Goal: Information Seeking & Learning: Learn about a topic

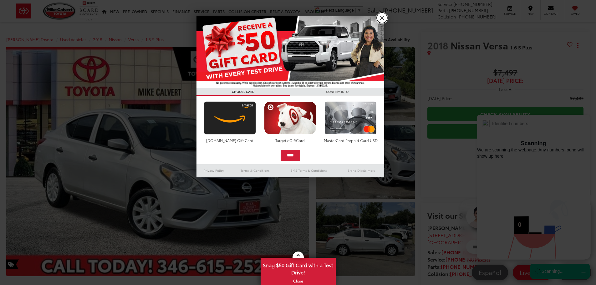
click at [381, 18] on link "X" at bounding box center [382, 18] width 11 height 11
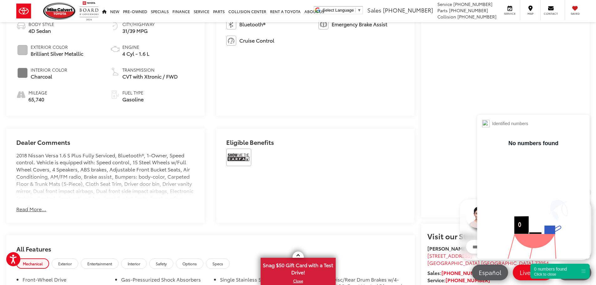
scroll to position [344, 0]
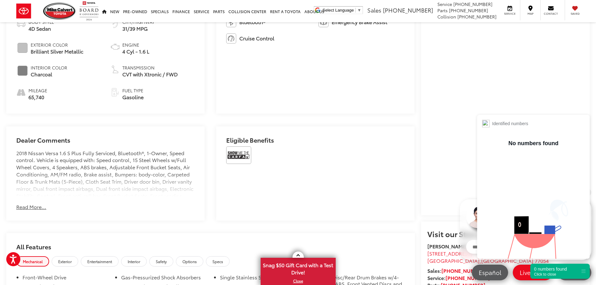
click at [36, 204] on button "Read More..." at bounding box center [31, 206] width 30 height 7
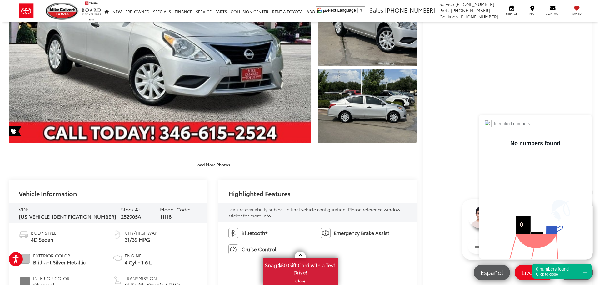
scroll to position [31, 0]
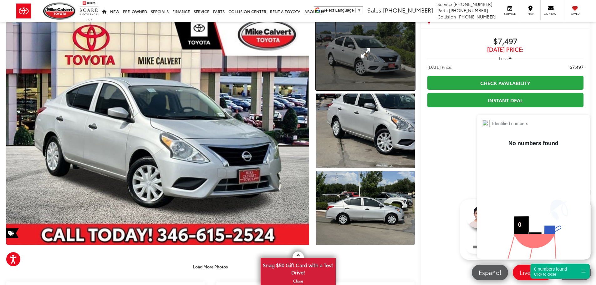
click at [374, 78] on link "Expand Photo 1" at bounding box center [365, 53] width 99 height 74
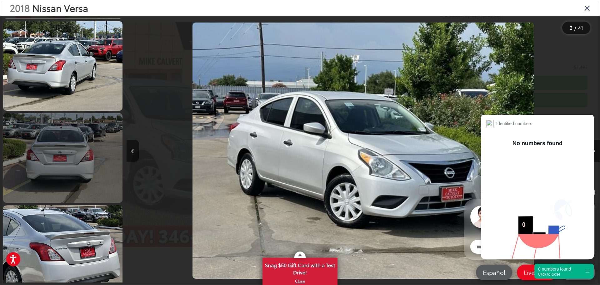
scroll to position [494, 0]
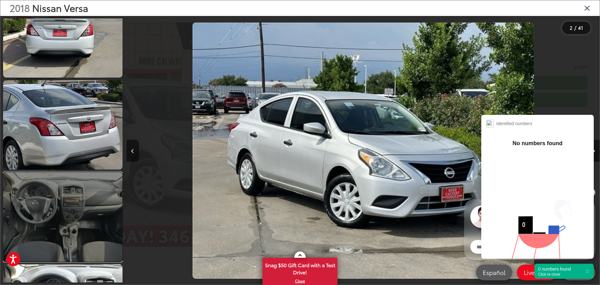
click at [79, 229] on link at bounding box center [62, 216] width 119 height 89
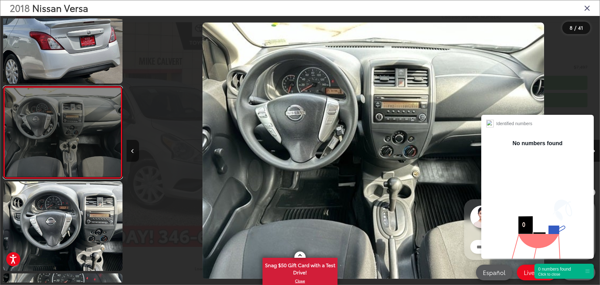
scroll to position [0, 3315]
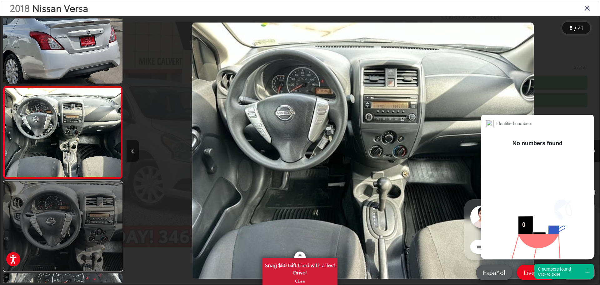
click at [83, 249] on link at bounding box center [62, 225] width 119 height 89
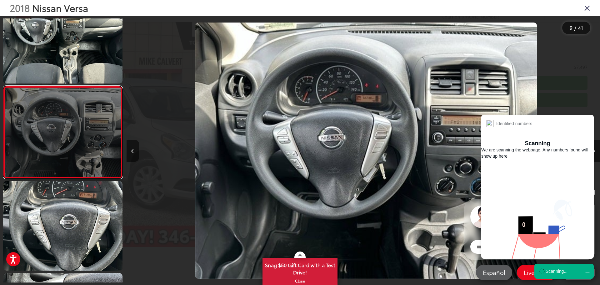
scroll to position [0, 3789]
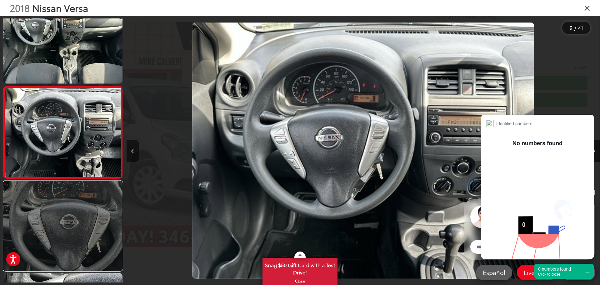
click at [83, 250] on link at bounding box center [62, 225] width 119 height 89
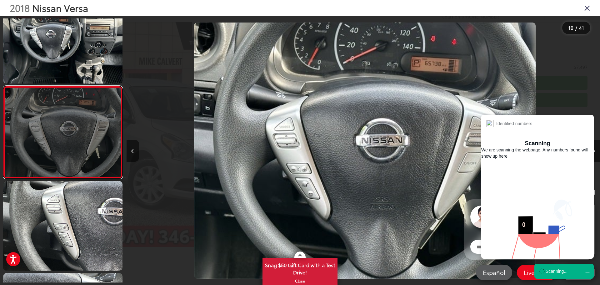
scroll to position [0, 4263]
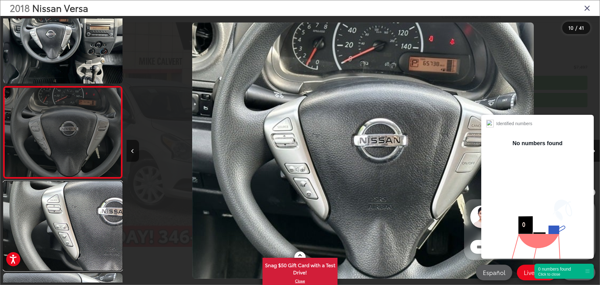
click at [83, 250] on link at bounding box center [62, 225] width 119 height 89
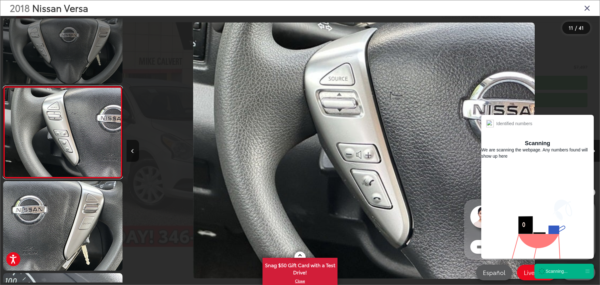
scroll to position [0, 4736]
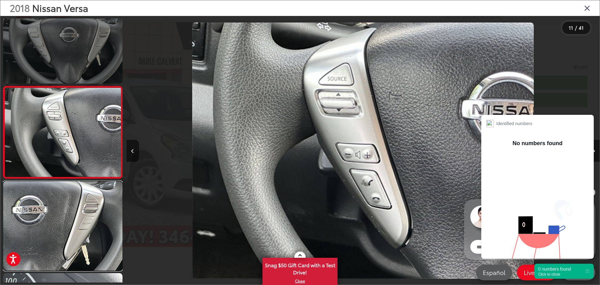
click at [83, 250] on link at bounding box center [62, 225] width 119 height 89
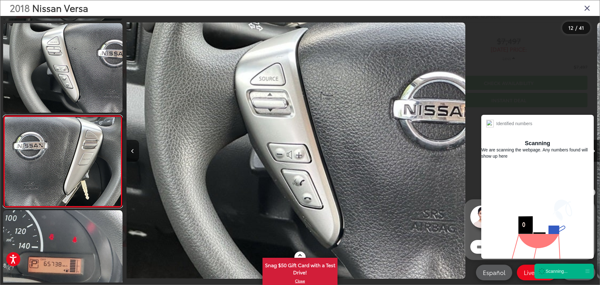
scroll to position [0, 0]
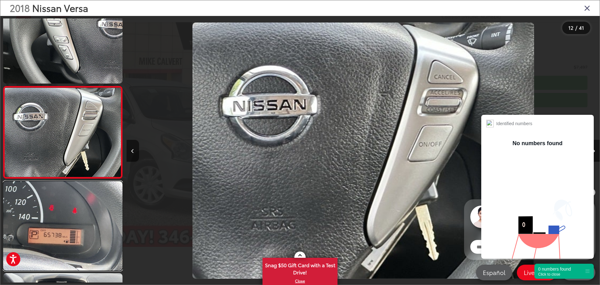
click at [83, 250] on link at bounding box center [62, 225] width 119 height 89
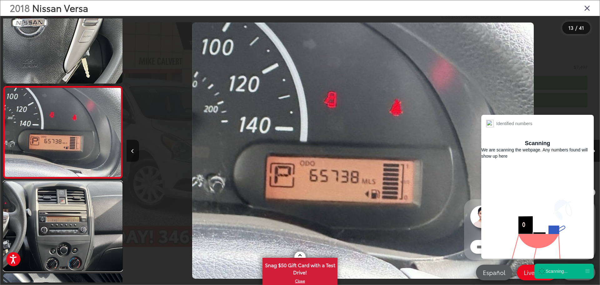
click at [83, 250] on link at bounding box center [62, 225] width 119 height 89
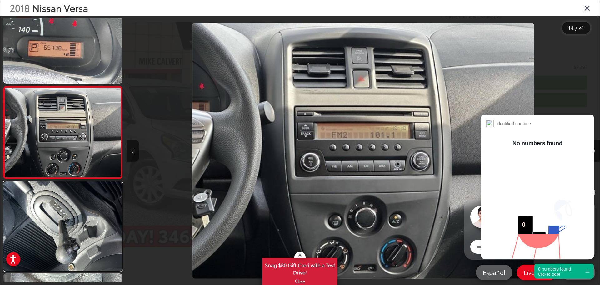
click at [83, 250] on link at bounding box center [62, 225] width 119 height 89
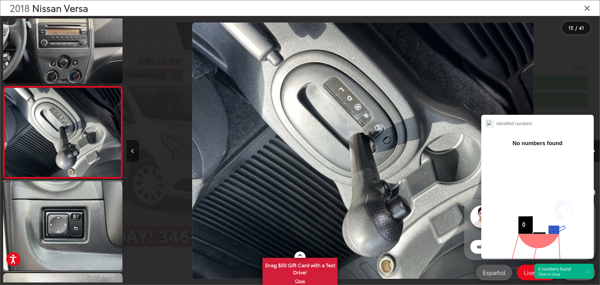
click at [83, 250] on link at bounding box center [62, 225] width 119 height 89
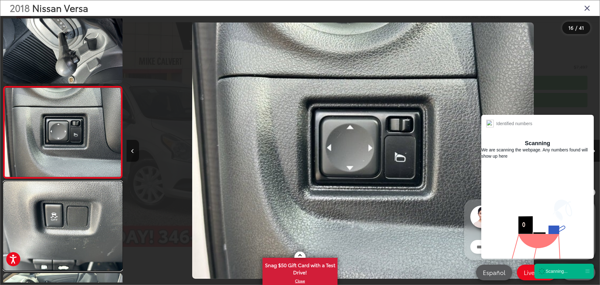
click at [83, 250] on link at bounding box center [62, 225] width 119 height 89
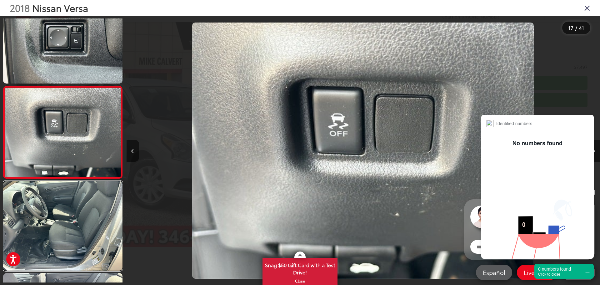
click at [83, 250] on link at bounding box center [62, 225] width 119 height 89
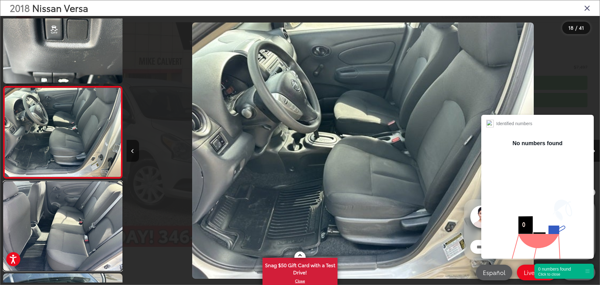
click at [83, 250] on link at bounding box center [62, 225] width 119 height 89
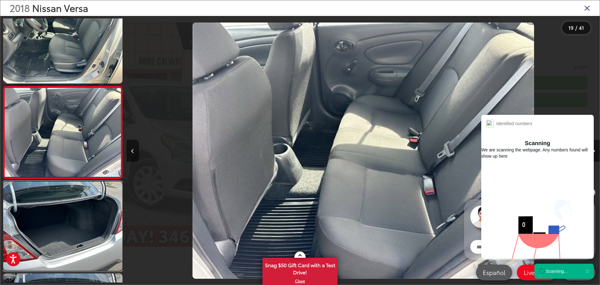
click at [83, 250] on link at bounding box center [62, 225] width 119 height 89
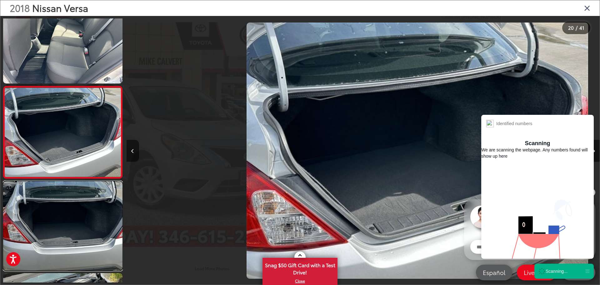
click at [83, 250] on link at bounding box center [62, 225] width 119 height 89
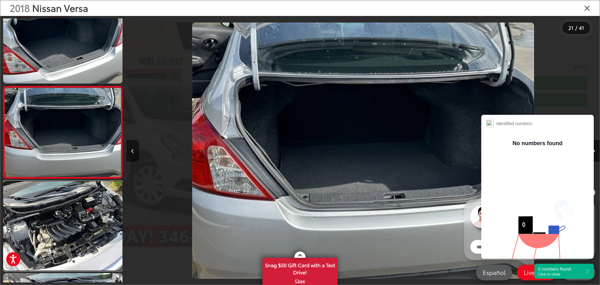
click at [83, 250] on link at bounding box center [62, 225] width 119 height 89
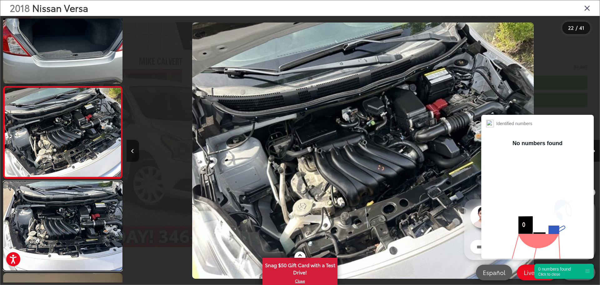
click at [83, 250] on link at bounding box center [62, 225] width 119 height 89
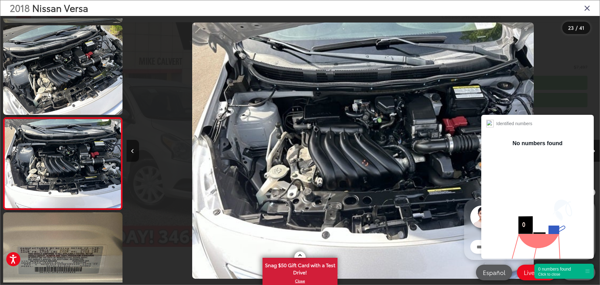
click at [43, 12] on span "Nissan Versa" at bounding box center [60, 7] width 56 height 13
drag, startPoint x: 583, startPoint y: 8, endPoint x: 587, endPoint y: 8, distance: 3.4
click at [585, 8] on div "2018 Nissan Versa" at bounding box center [300, 8] width 600 height 16
click at [590, 8] on icon "Close gallery" at bounding box center [588, 8] width 6 height 8
